Goal: Information Seeking & Learning: Learn about a topic

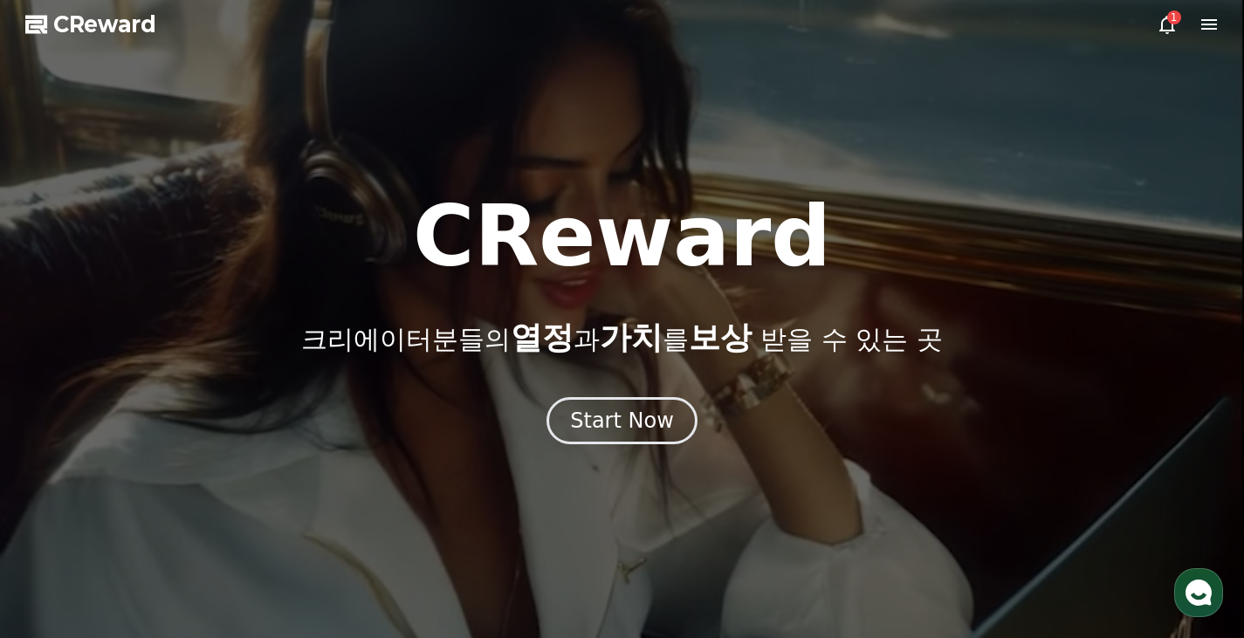
click at [1171, 24] on icon at bounding box center [1167, 24] width 21 height 21
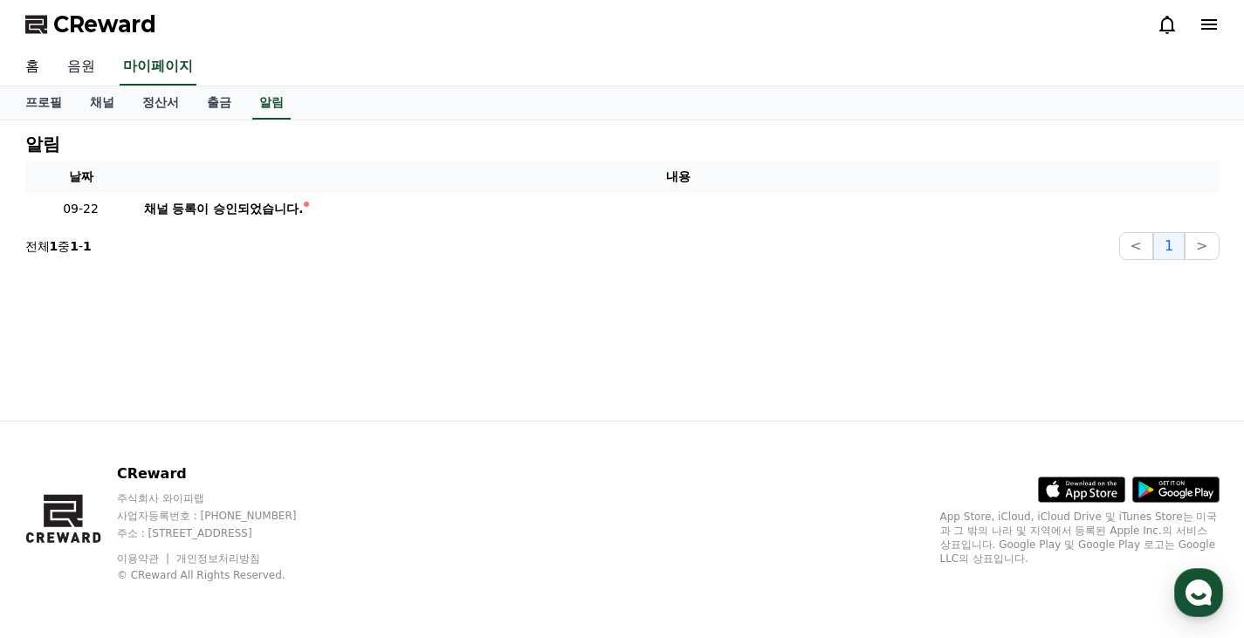
click at [85, 71] on link "음원" at bounding box center [81, 67] width 56 height 37
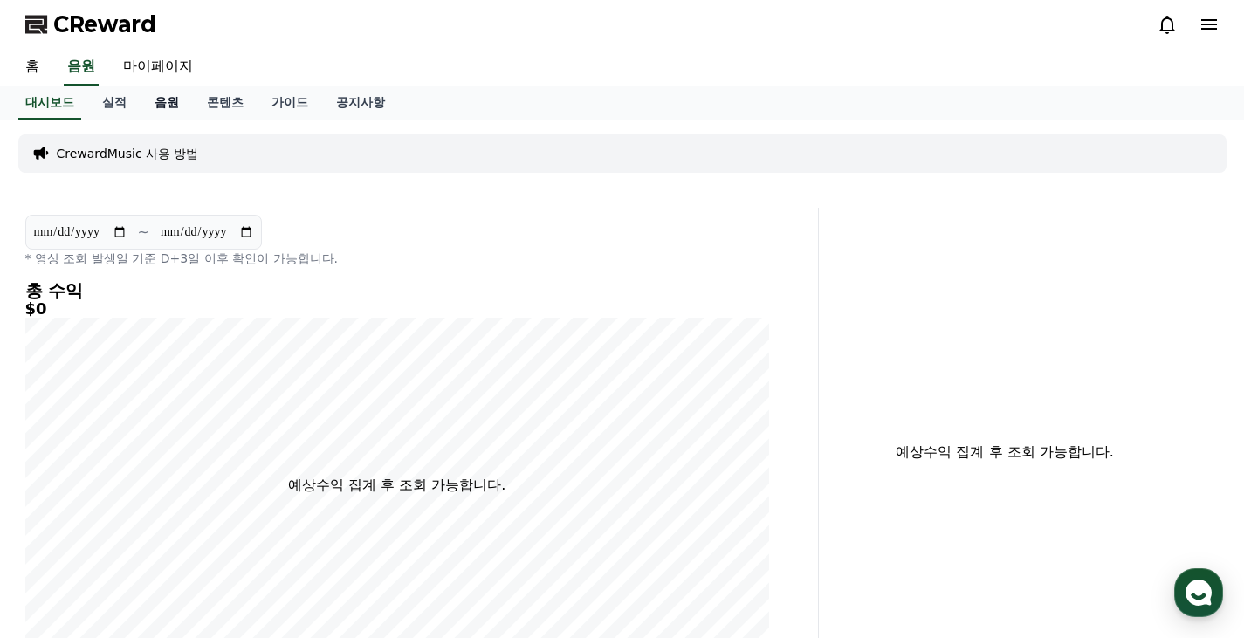
click at [166, 103] on link "음원" at bounding box center [167, 102] width 52 height 33
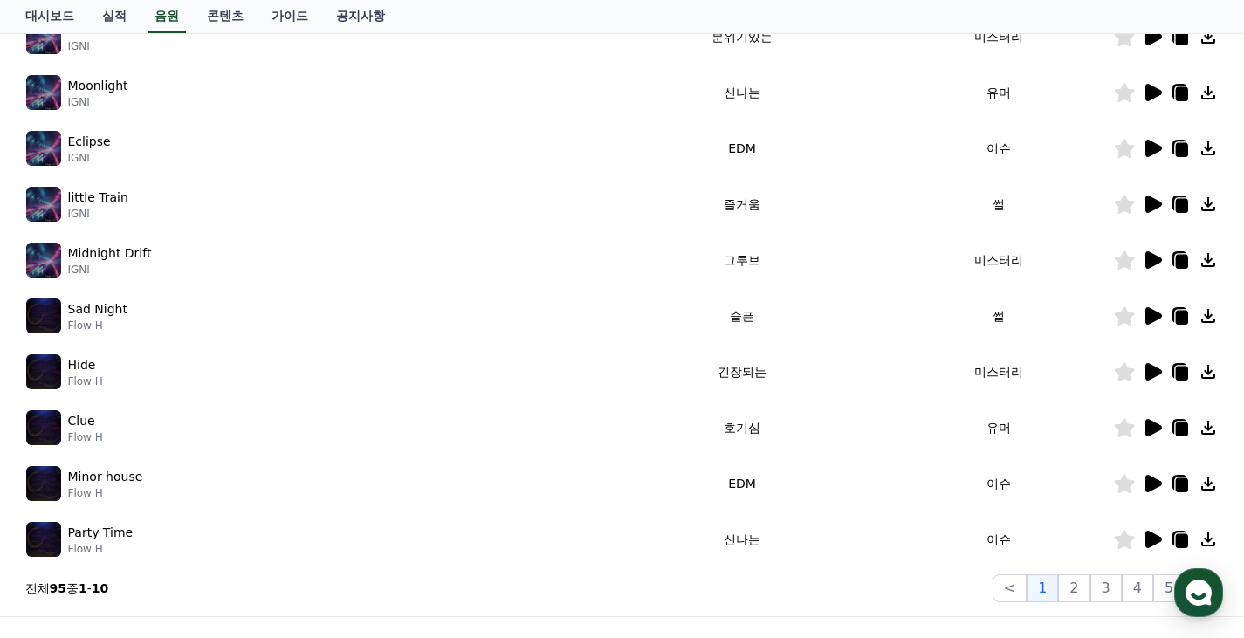
scroll to position [437, 0]
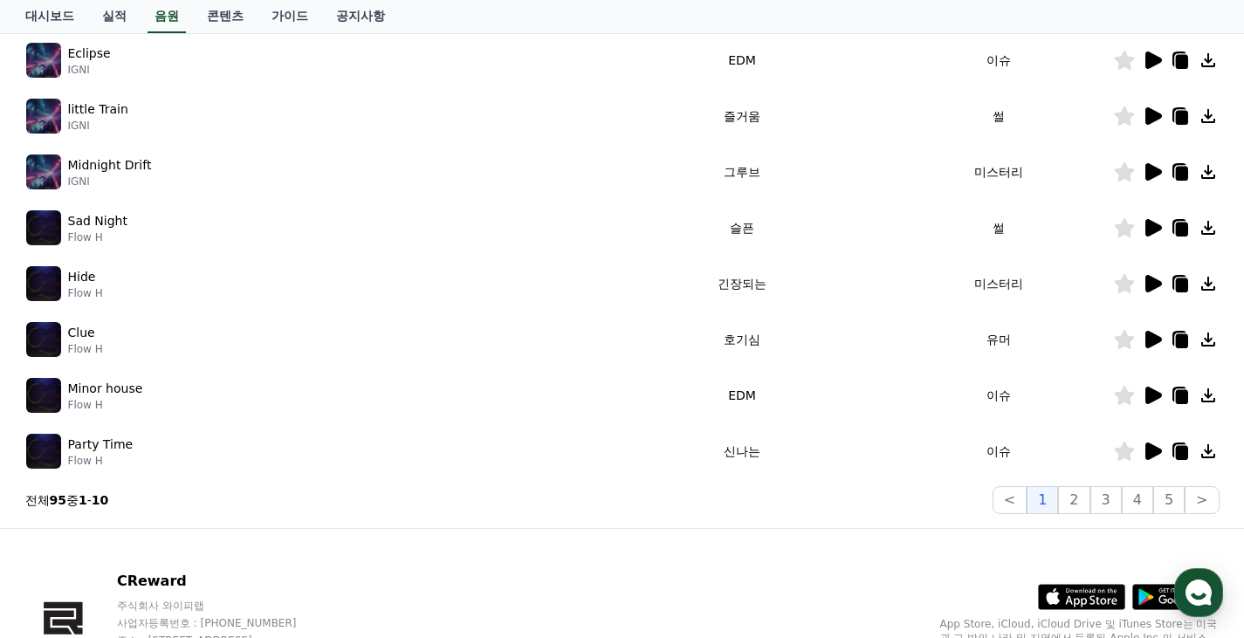
click at [1145, 228] on icon at bounding box center [1152, 227] width 21 height 21
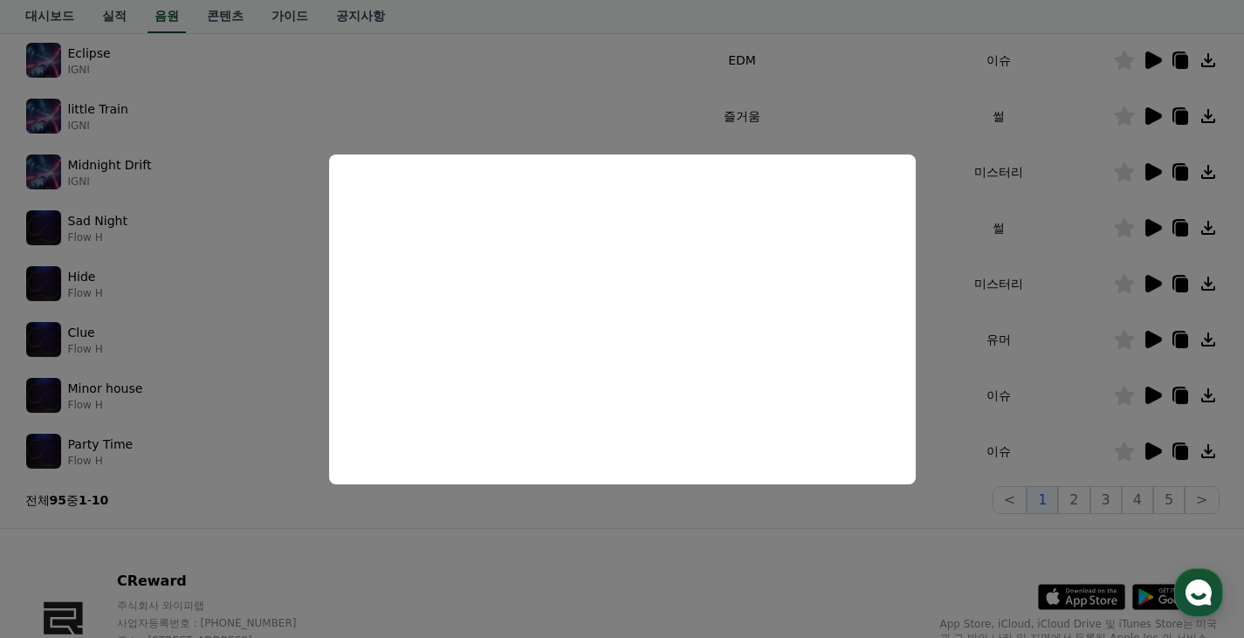
click at [897, 99] on button "close modal" at bounding box center [622, 319] width 1244 height 638
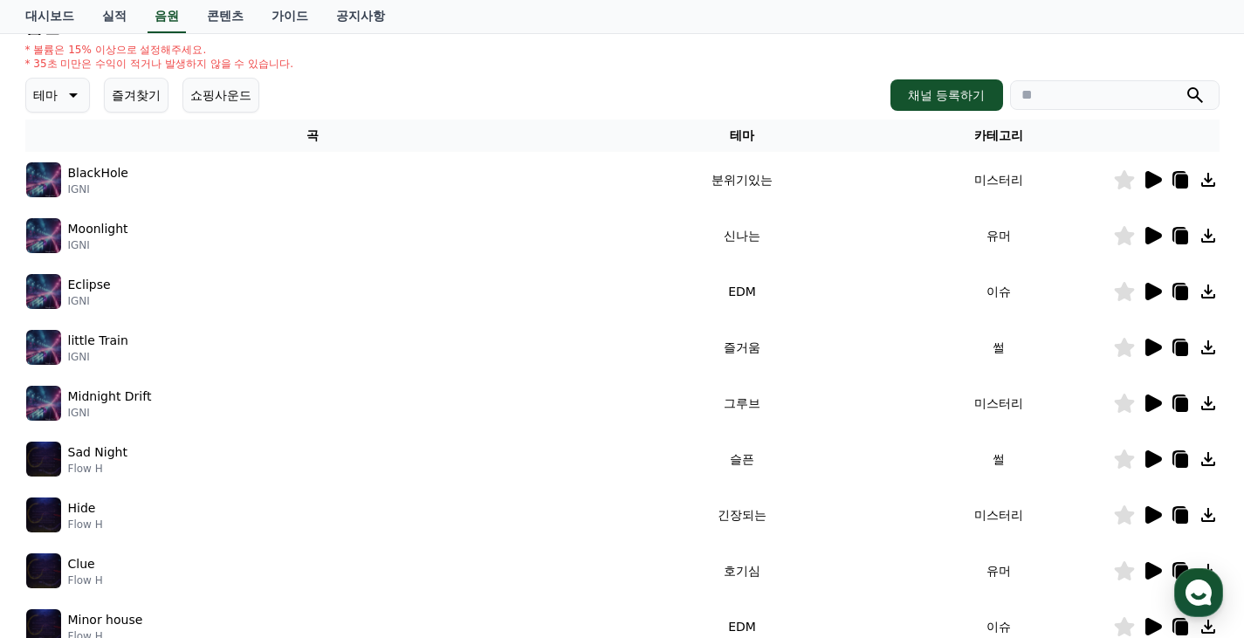
scroll to position [262, 0]
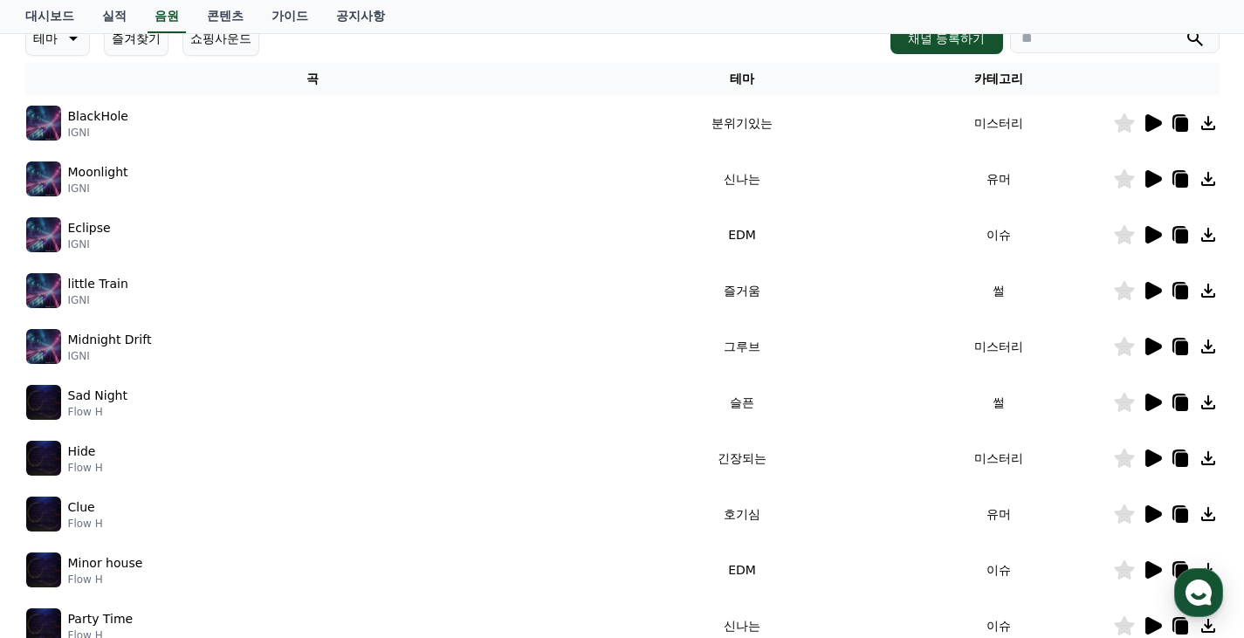
click at [1149, 180] on icon at bounding box center [1154, 178] width 17 height 17
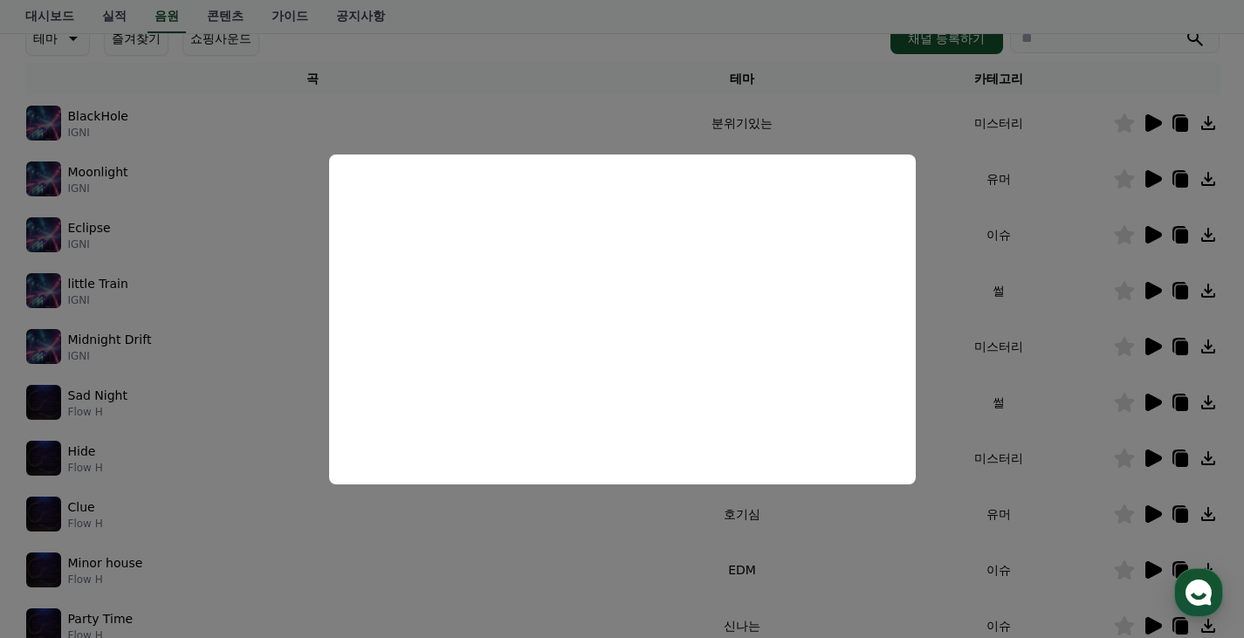
click at [904, 123] on button "close modal" at bounding box center [622, 319] width 1244 height 638
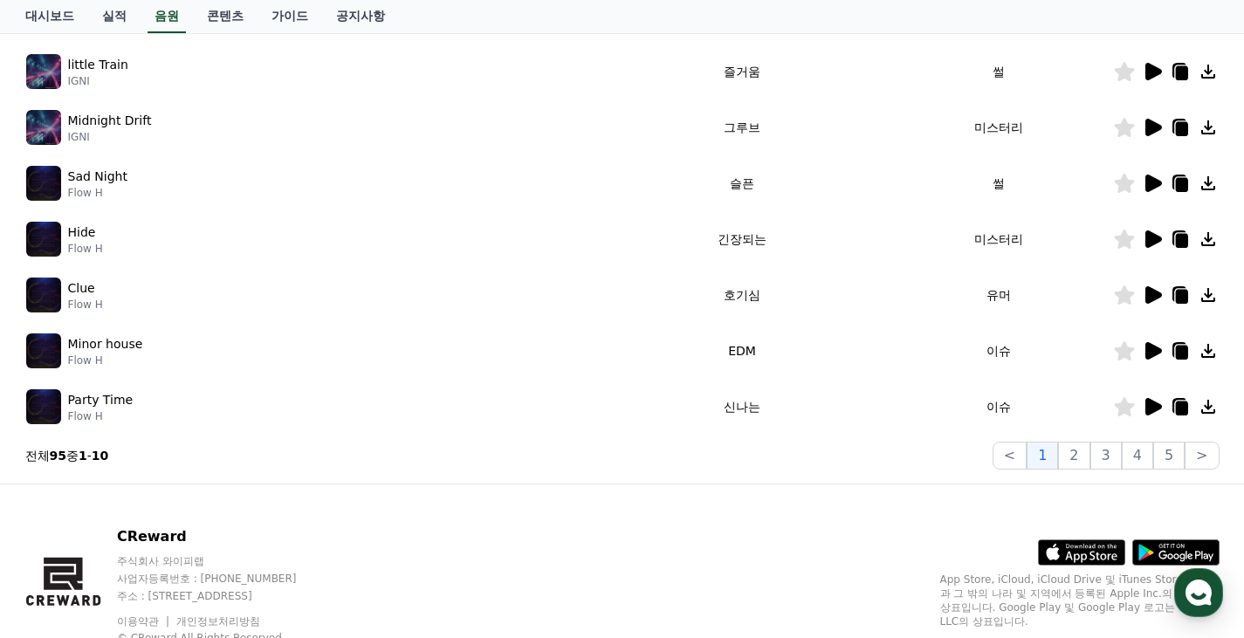
scroll to position [544, 0]
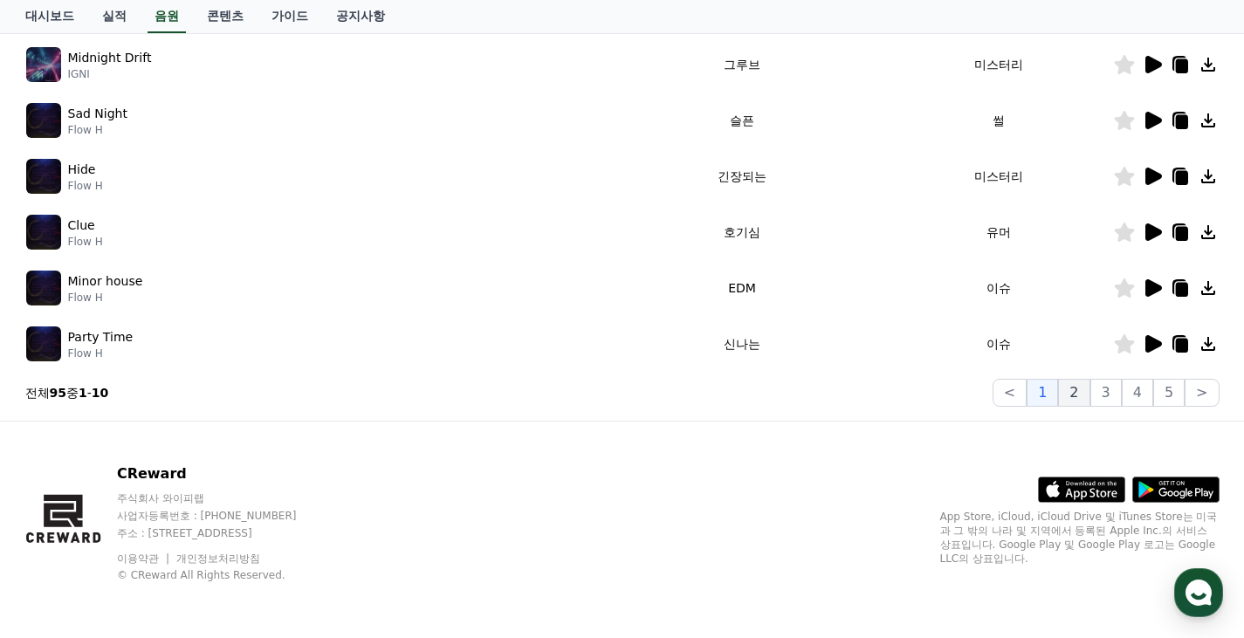
click at [1083, 397] on button "2" at bounding box center [1073, 393] width 31 height 28
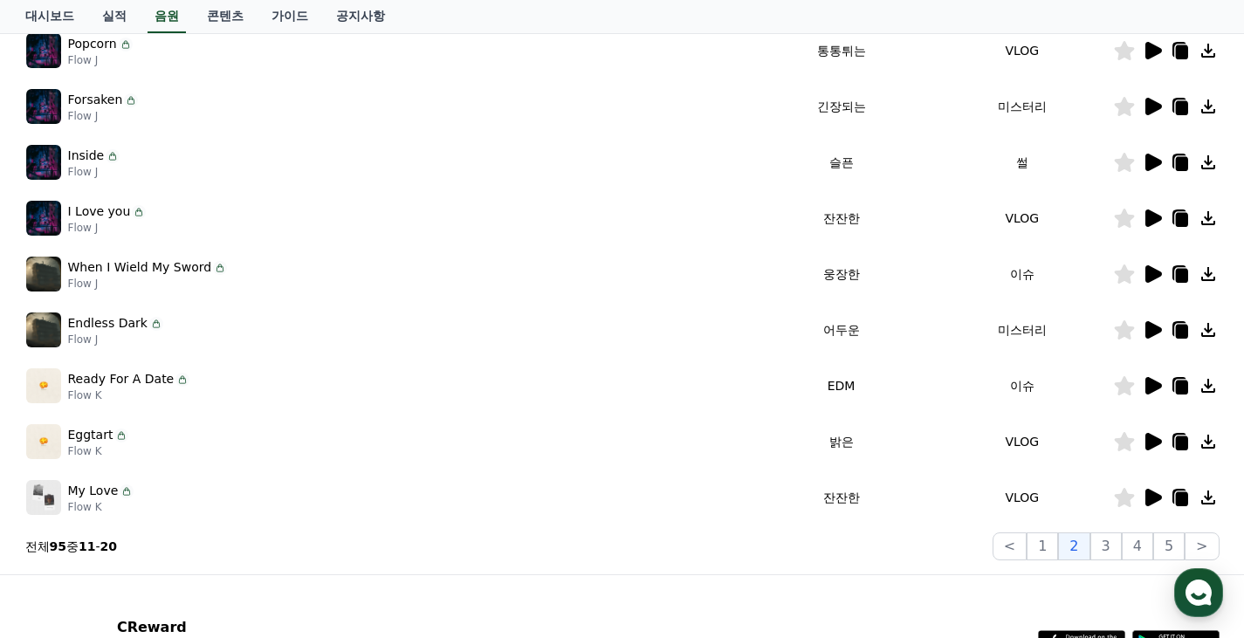
scroll to position [369, 0]
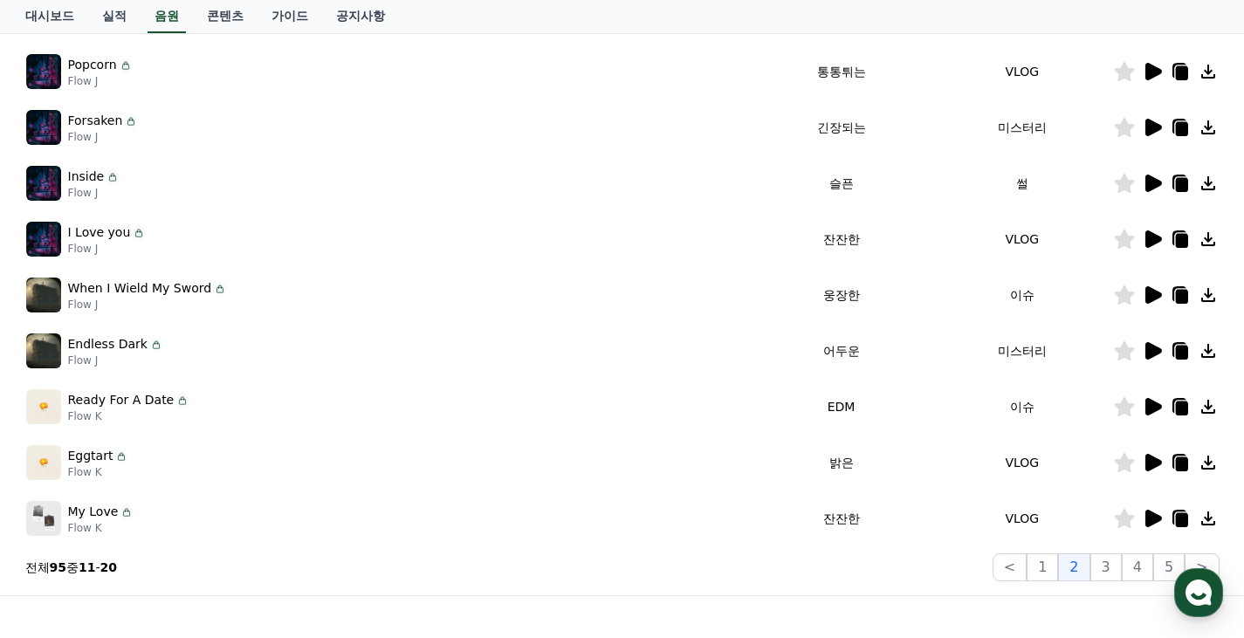
click at [1155, 466] on icon at bounding box center [1154, 462] width 17 height 17
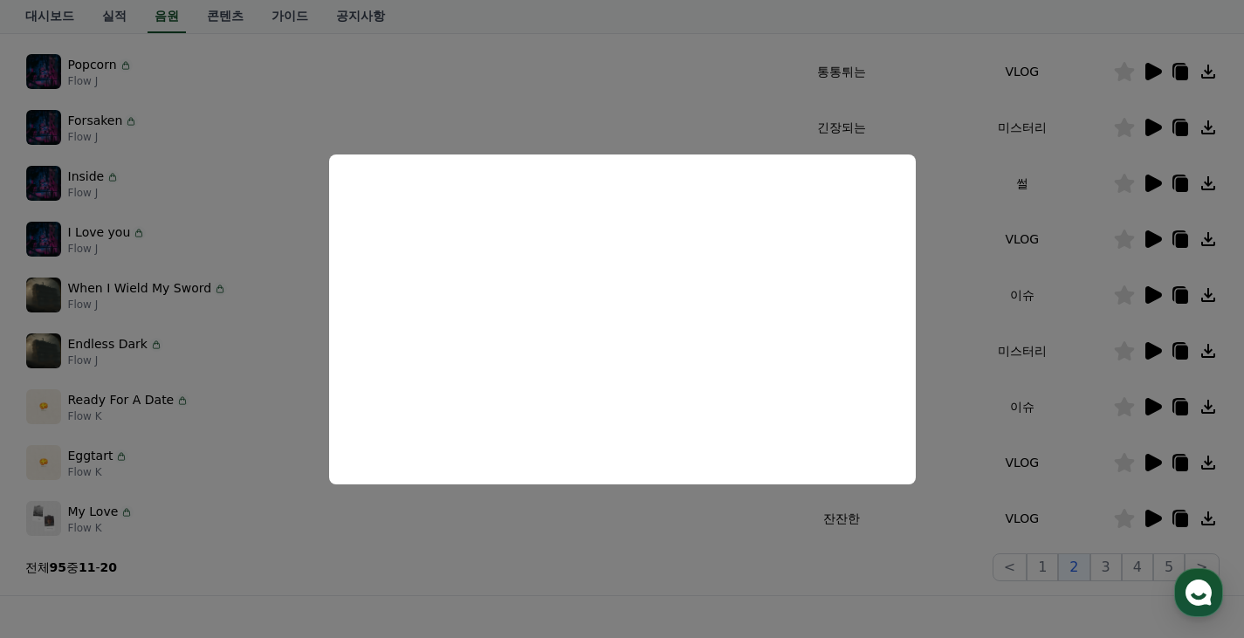
click at [556, 528] on button "close modal" at bounding box center [622, 319] width 1244 height 638
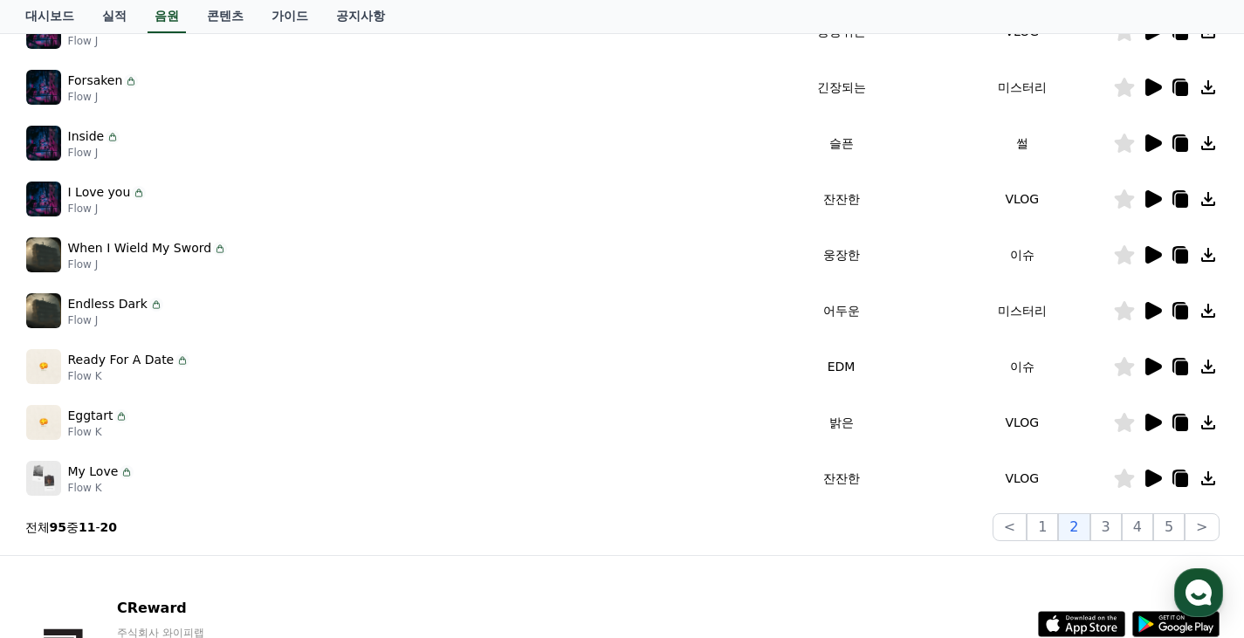
scroll to position [457, 0]
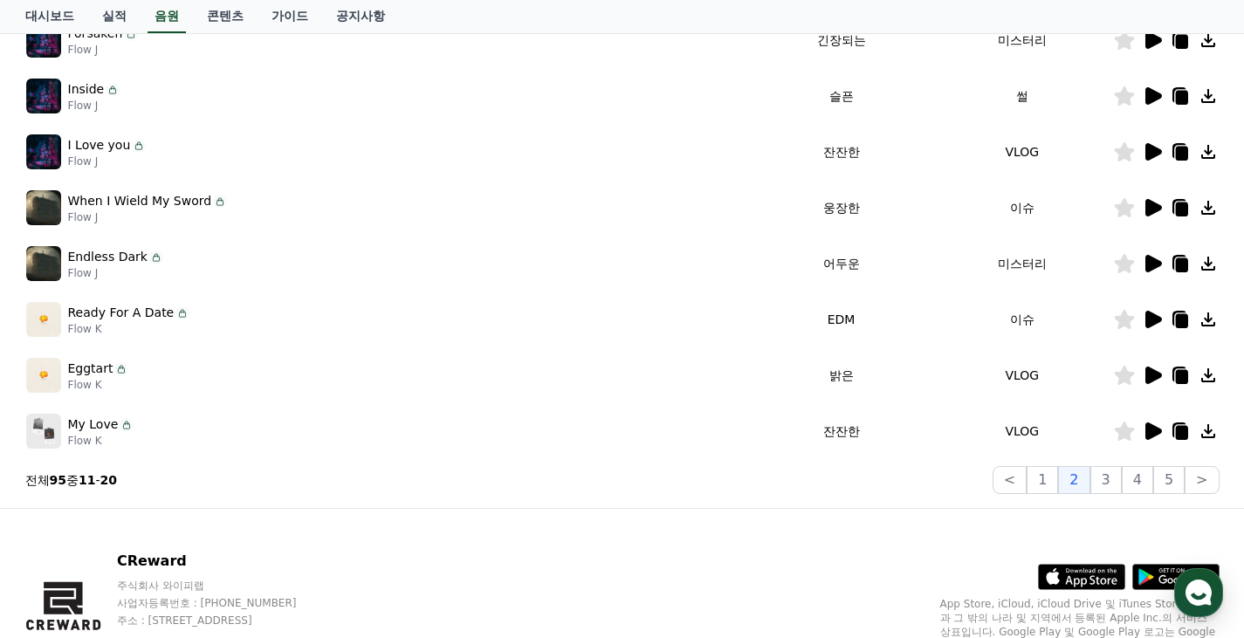
click at [827, 379] on td "밝은" at bounding box center [841, 375] width 181 height 56
click at [1111, 486] on button "3" at bounding box center [1106, 480] width 31 height 28
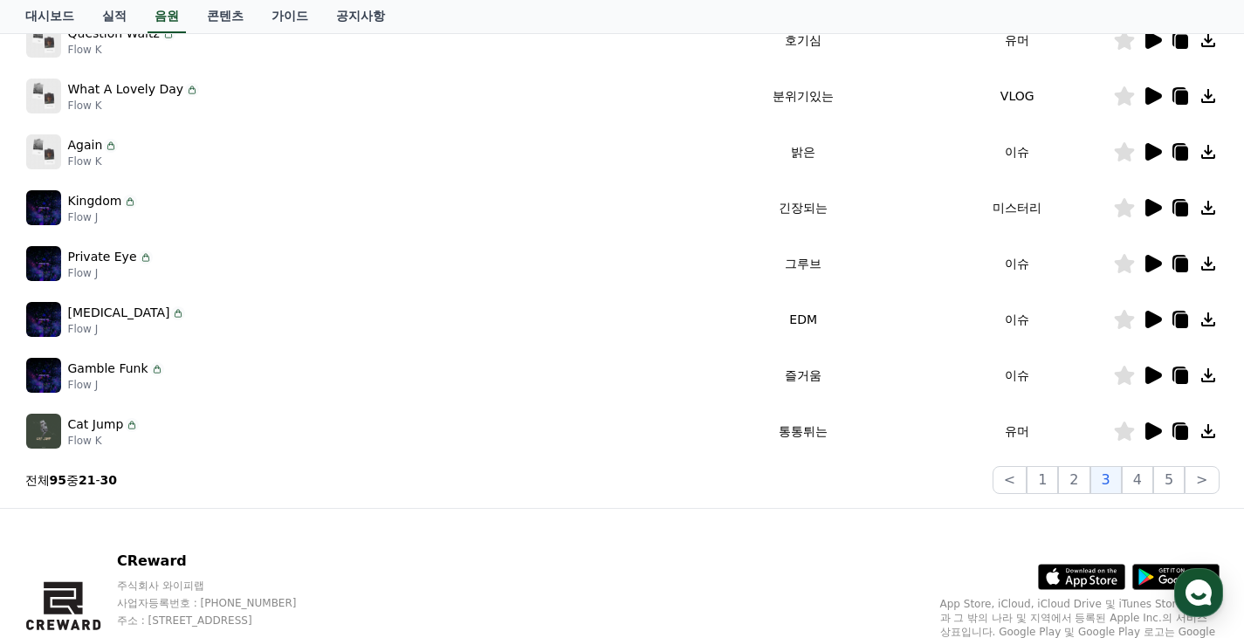
click at [1147, 376] on icon at bounding box center [1154, 375] width 17 height 17
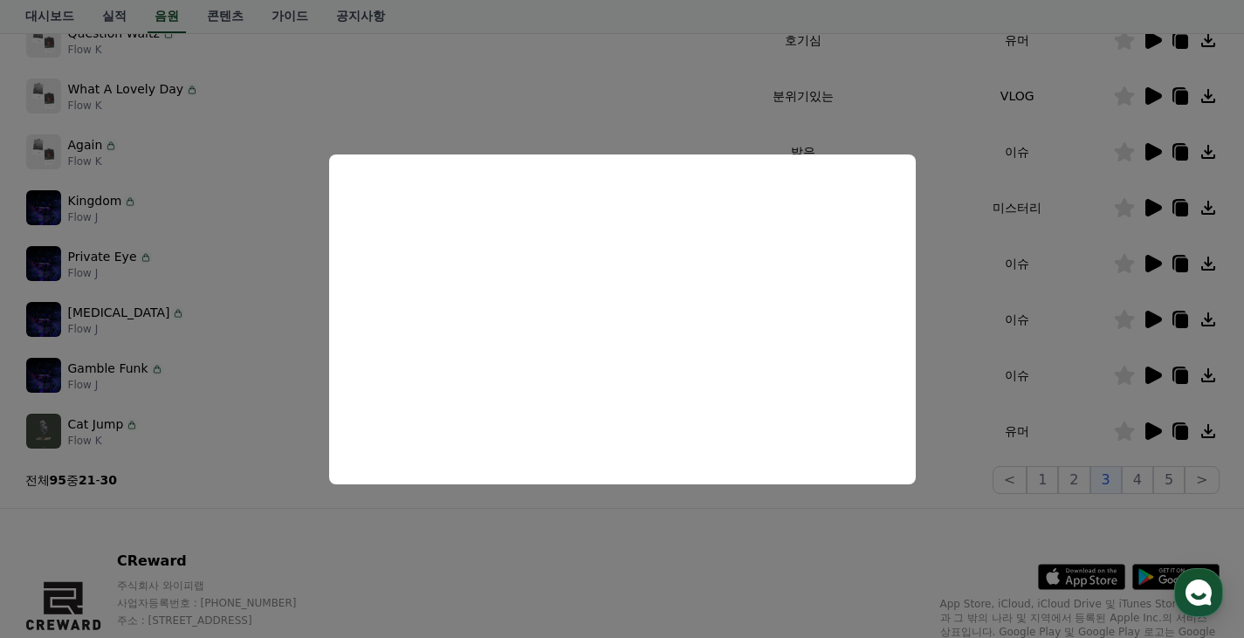
click at [905, 84] on button "close modal" at bounding box center [622, 319] width 1244 height 638
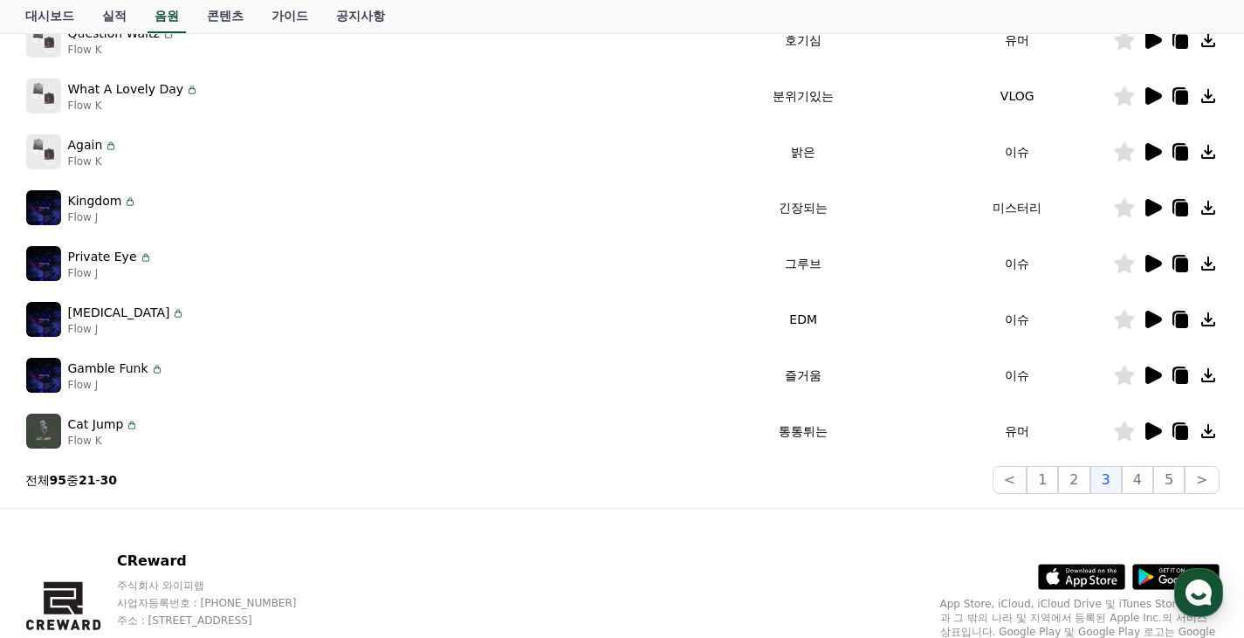
click at [1178, 379] on icon at bounding box center [1181, 377] width 12 height 14
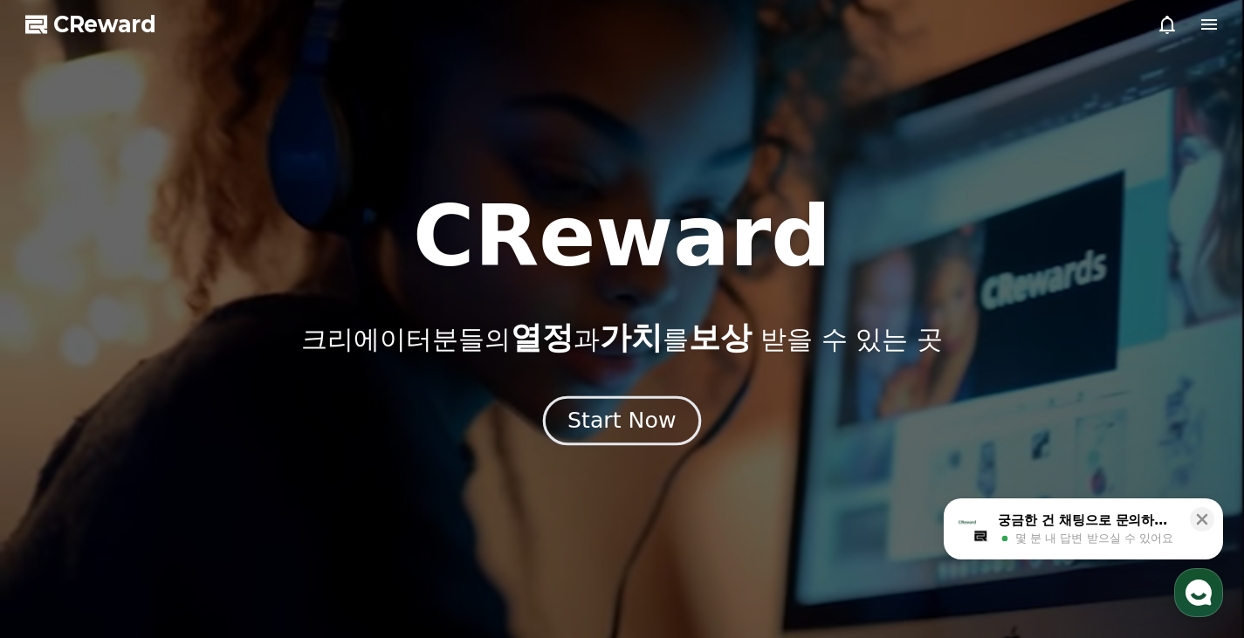
click at [659, 425] on div "Start Now" at bounding box center [622, 421] width 108 height 30
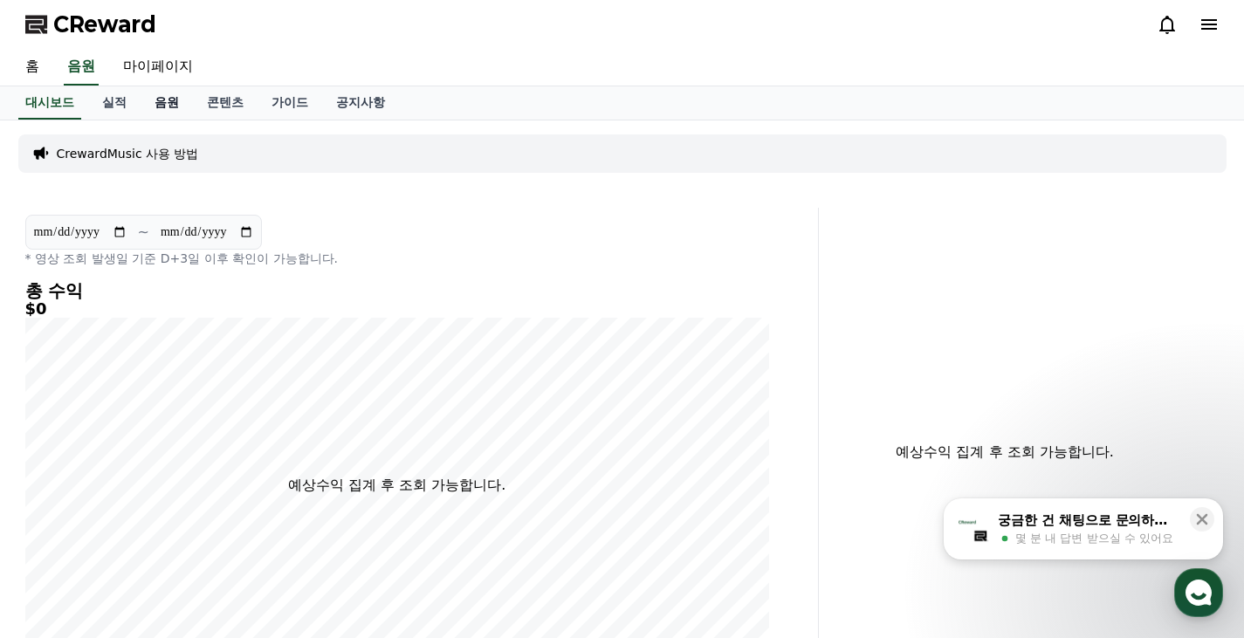
click at [172, 101] on link "음원" at bounding box center [167, 102] width 52 height 33
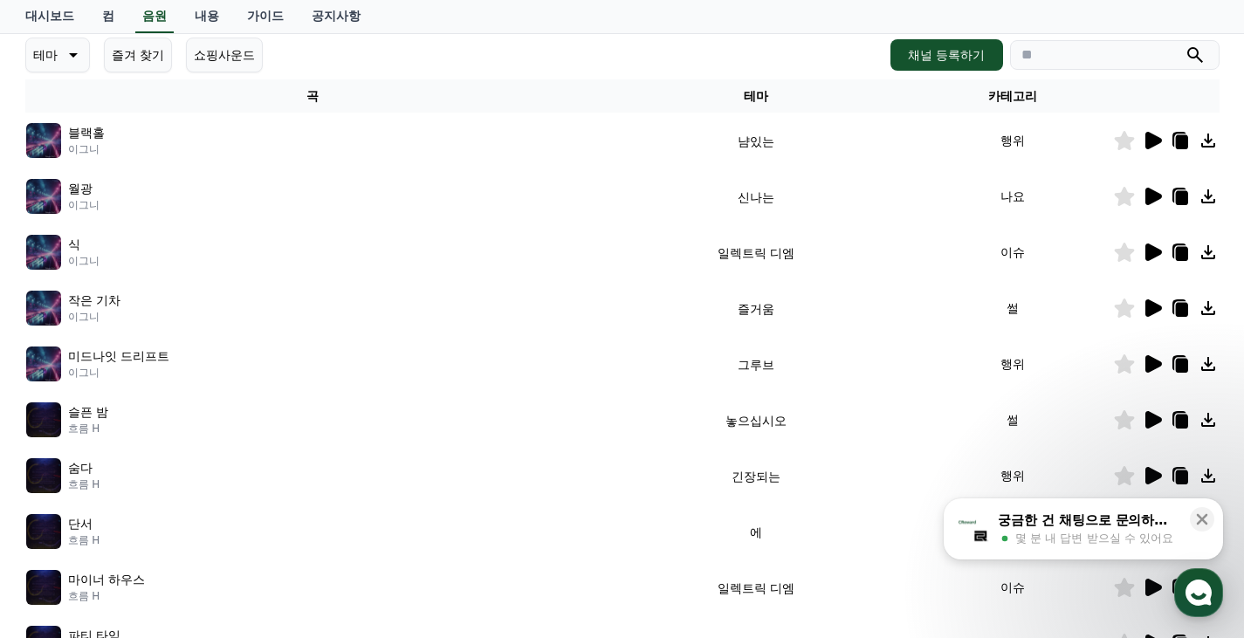
scroll to position [262, 0]
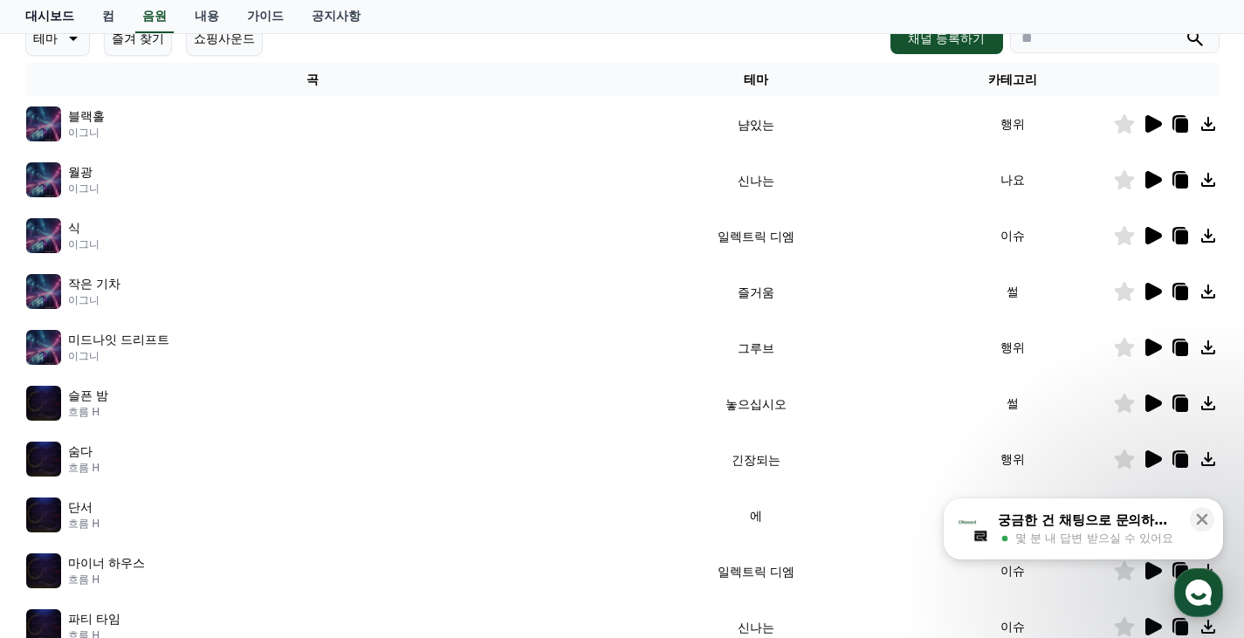
click at [37, 20] on font "대시보드" at bounding box center [49, 16] width 49 height 14
